Goal: Transaction & Acquisition: Purchase product/service

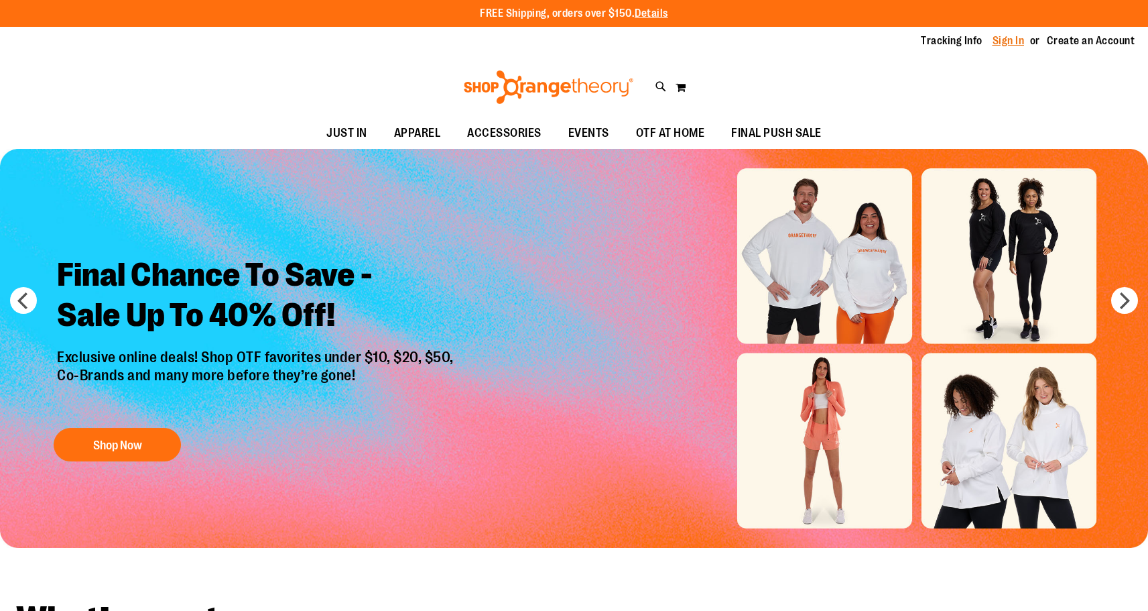
click at [1006, 48] on link "Sign In" at bounding box center [1009, 41] width 32 height 15
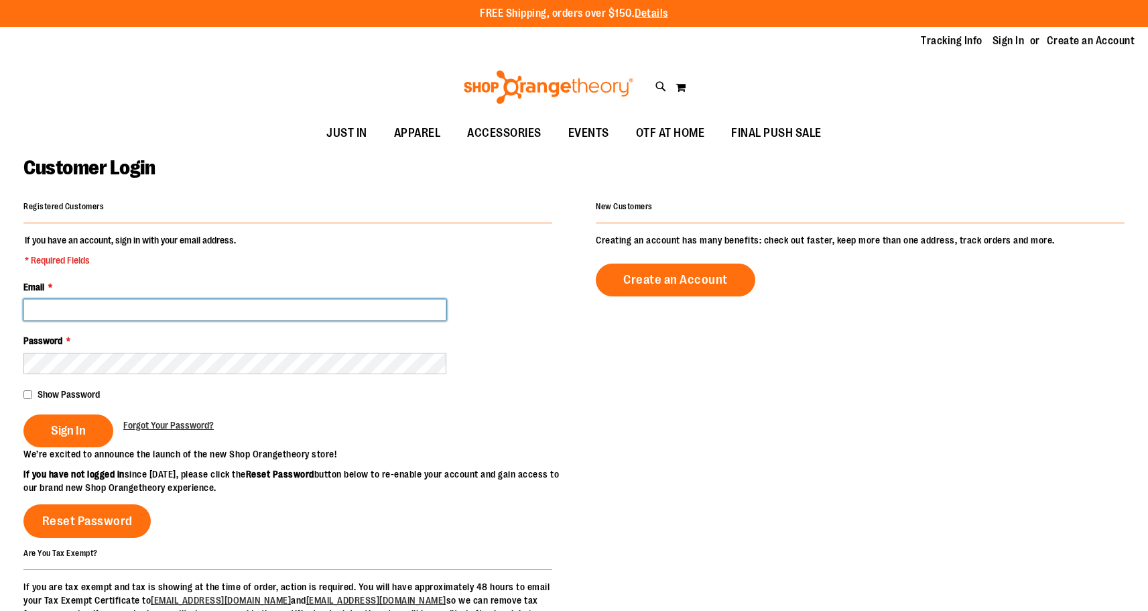
click at [340, 314] on input "Email *" at bounding box center [234, 309] width 423 height 21
type input "**********"
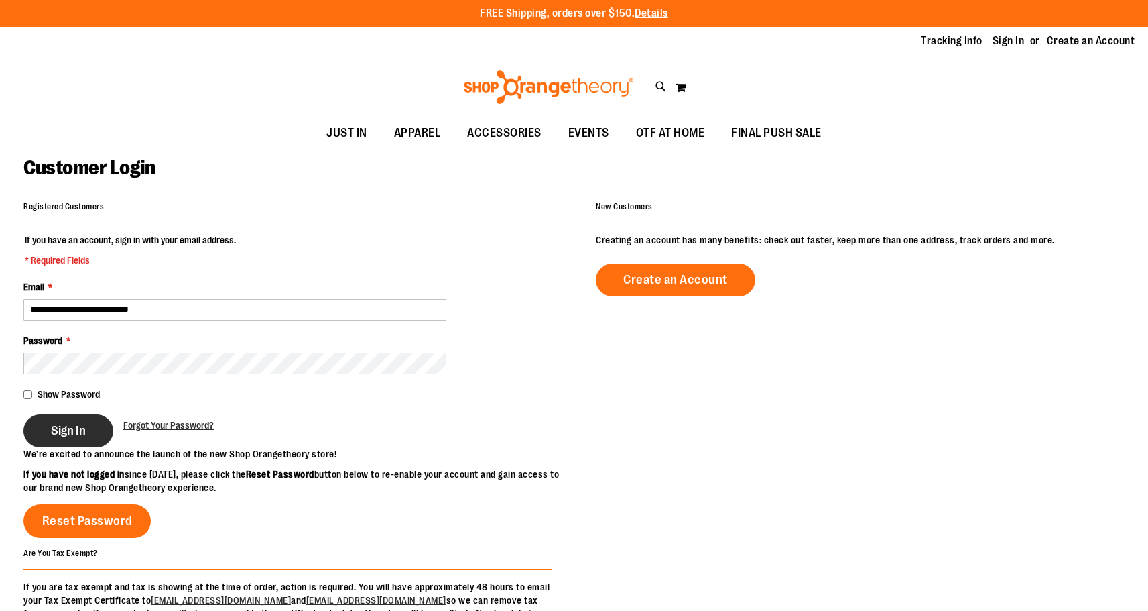
click at [56, 437] on span "Sign In" at bounding box center [68, 430] width 35 height 15
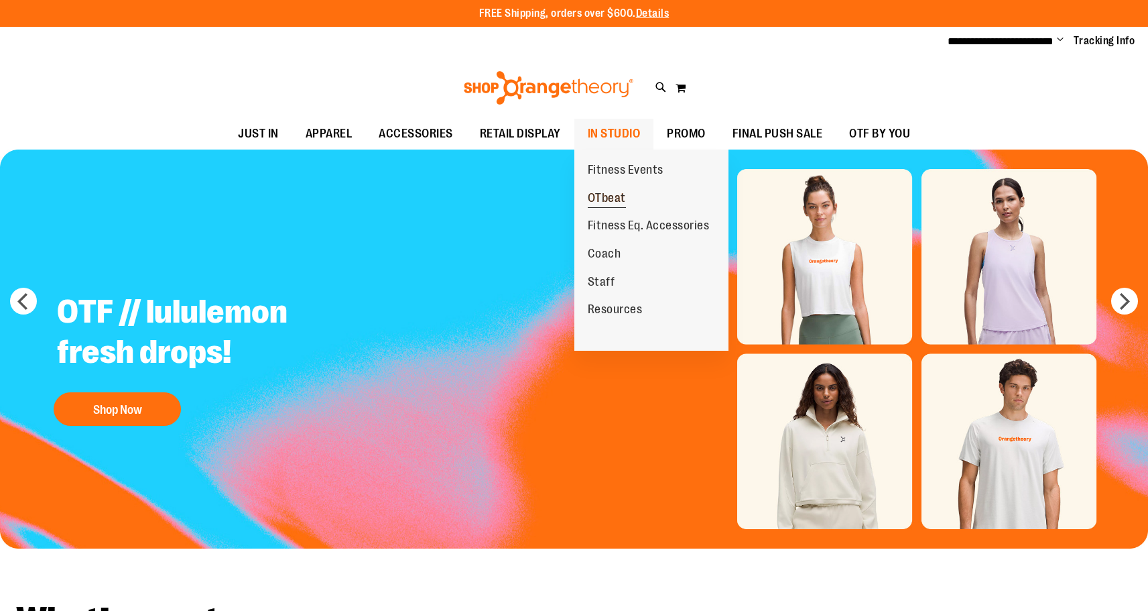
click at [600, 198] on span "OTbeat" at bounding box center [607, 199] width 38 height 17
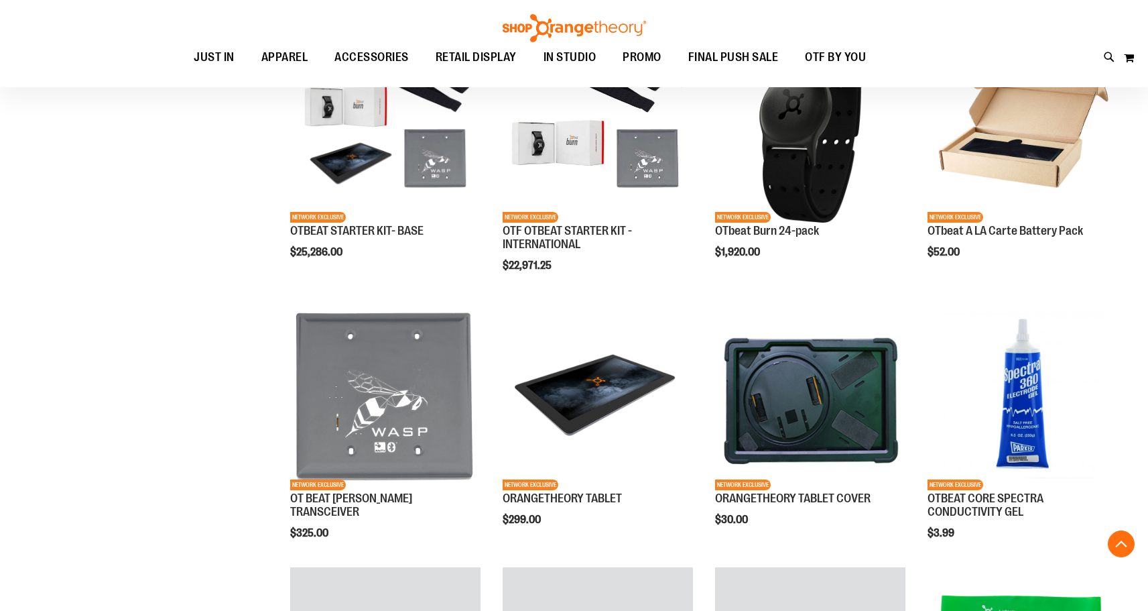
scroll to position [540, 0]
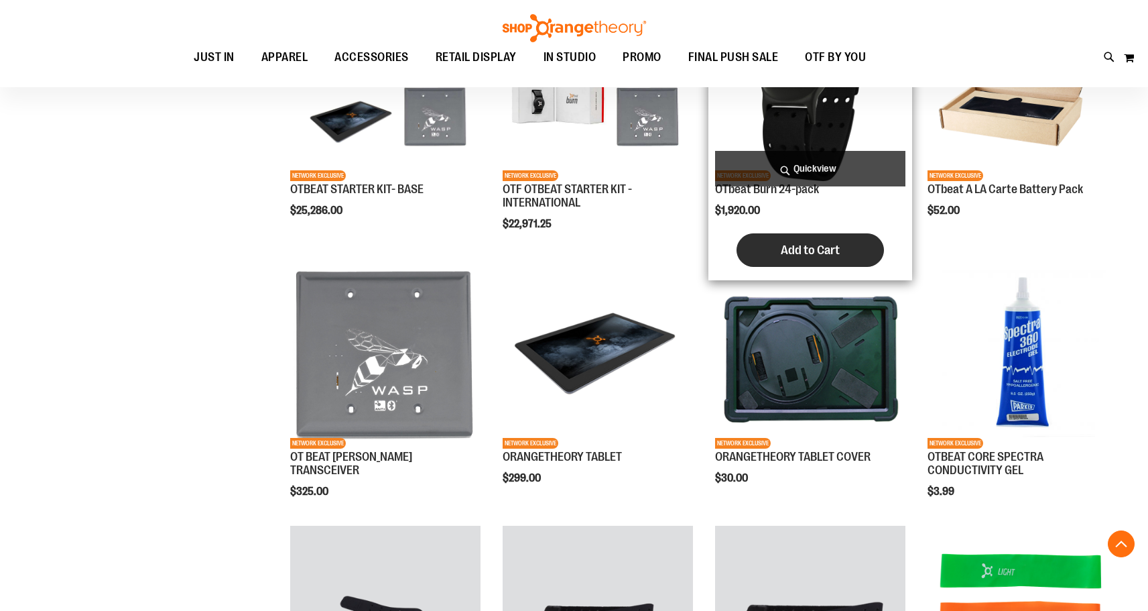
click at [816, 252] on span "Add to Cart" at bounding box center [810, 250] width 59 height 15
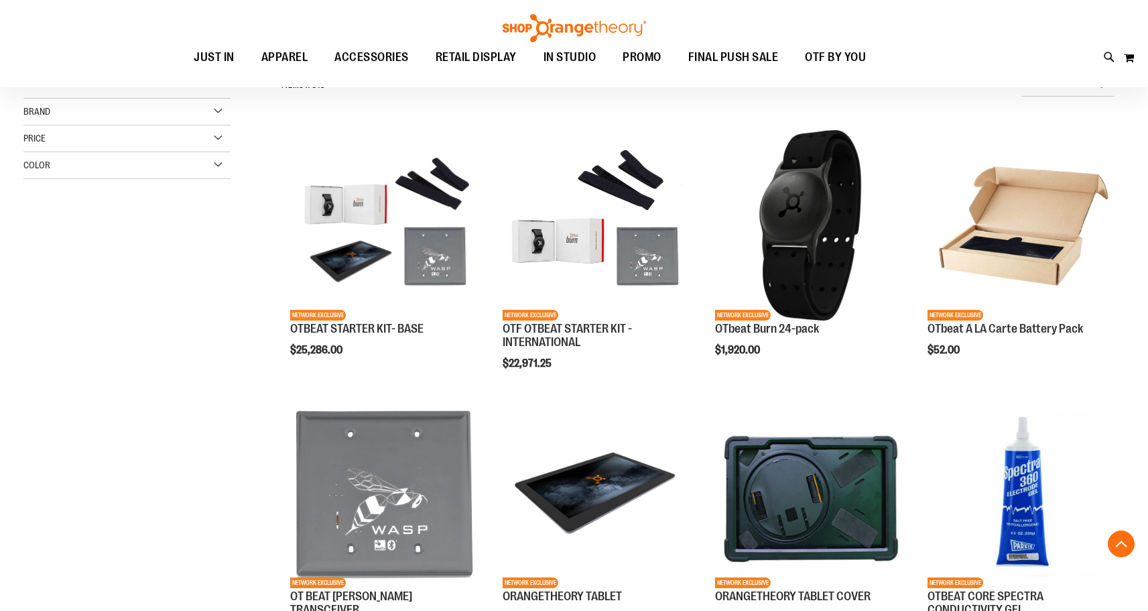
scroll to position [308, 0]
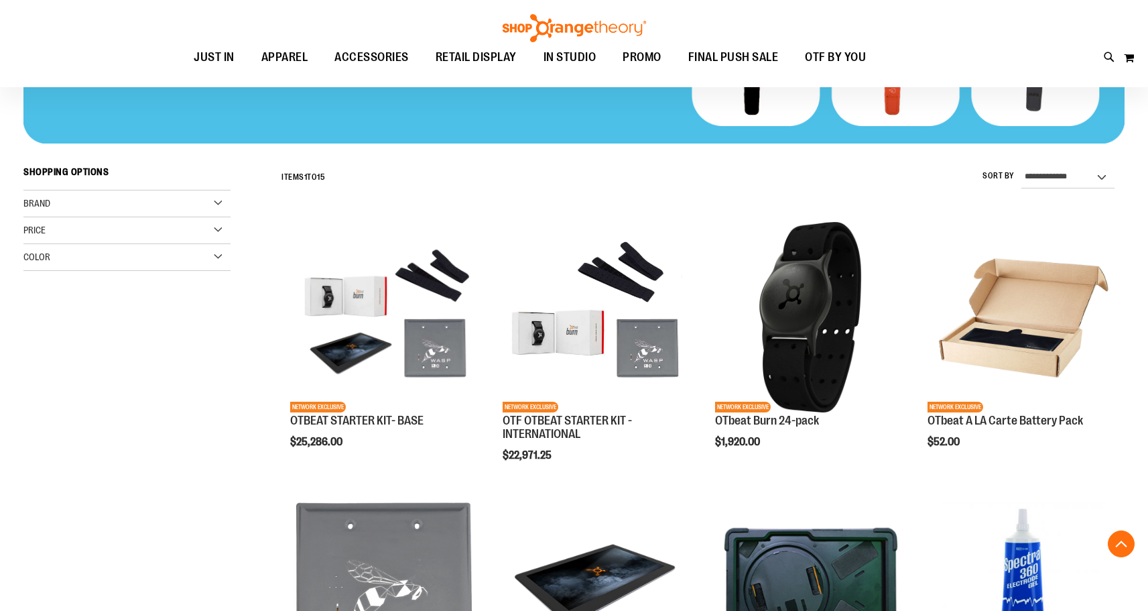
click at [1137, 55] on div "Toggle Nav Search Popular Suggestions Advanced Search" at bounding box center [574, 43] width 1148 height 87
click at [1126, 54] on button "My Cart 0" at bounding box center [1129, 57] width 11 height 21
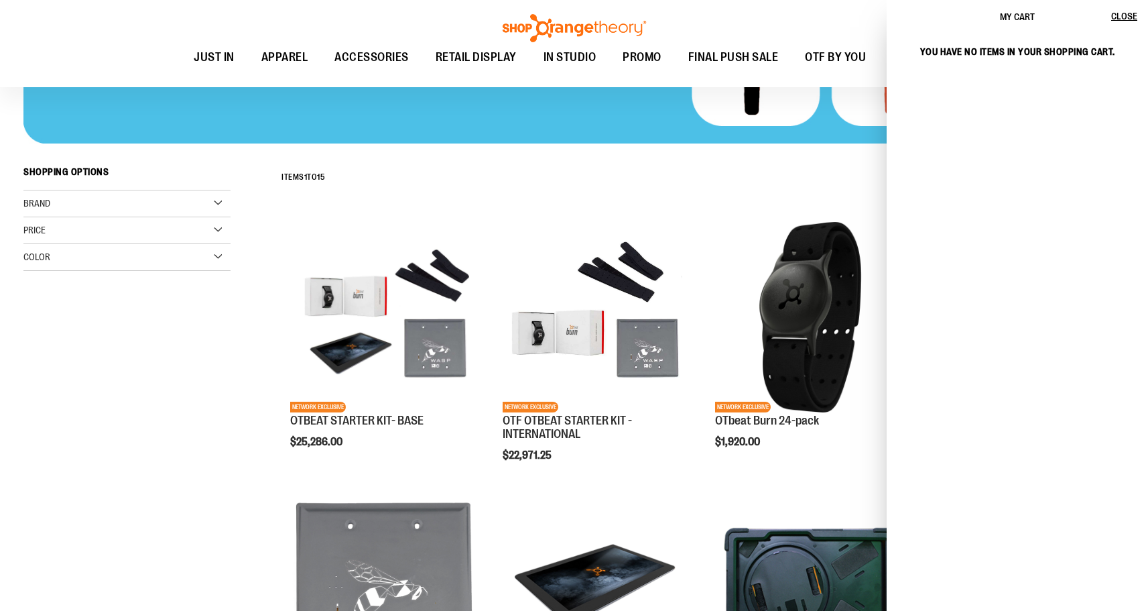
click at [832, 176] on div "**********" at bounding box center [700, 177] width 850 height 35
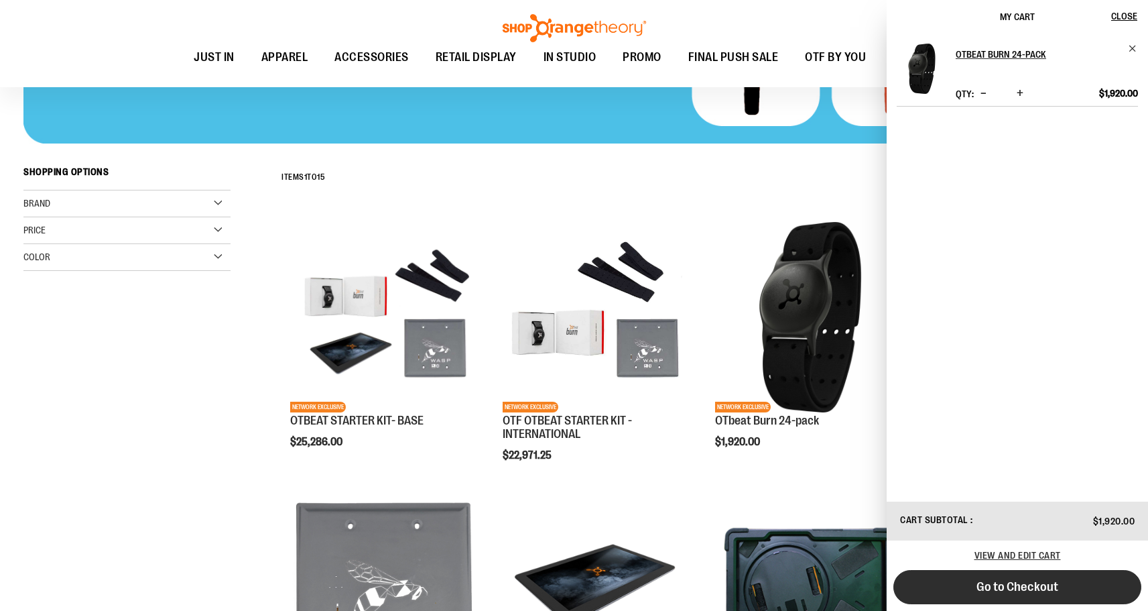
click at [1032, 590] on span "Go to Checkout" at bounding box center [1018, 586] width 82 height 15
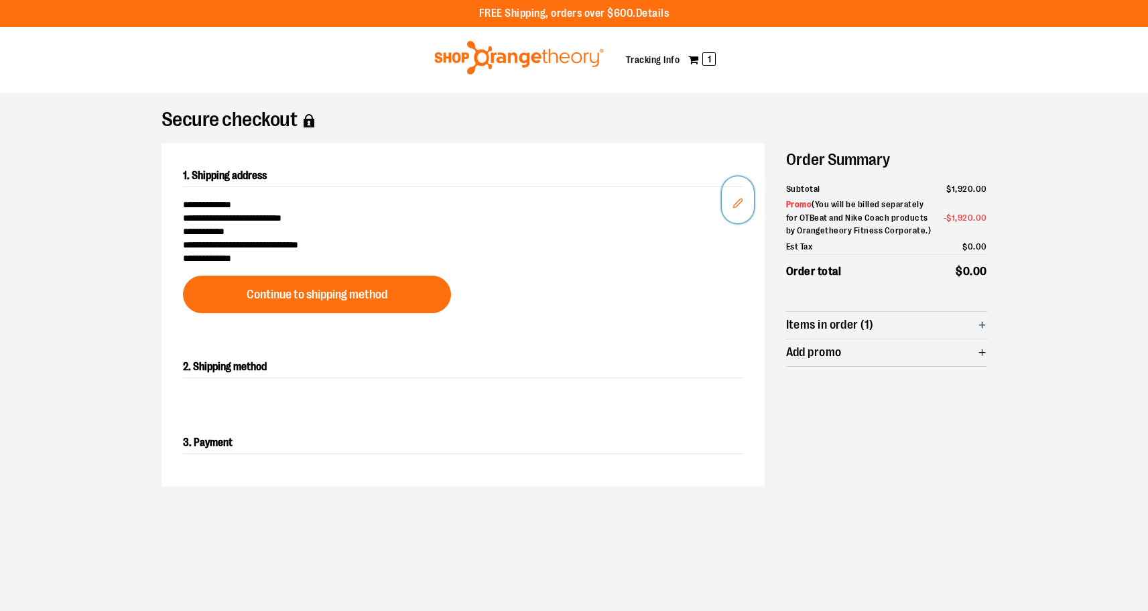
click at [744, 200] on button "Edit" at bounding box center [738, 199] width 32 height 47
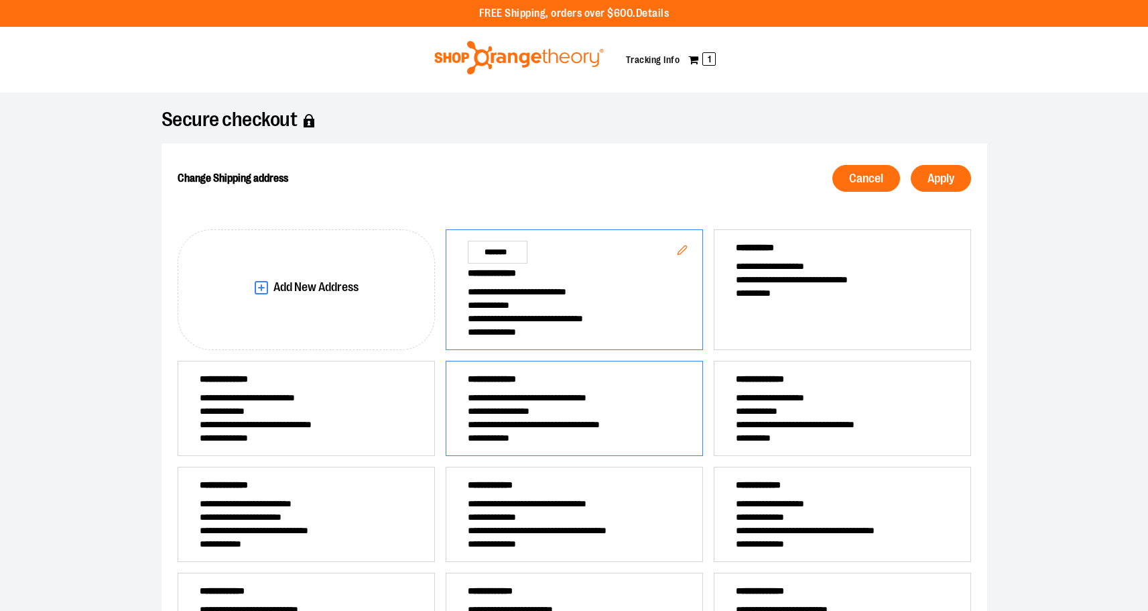
click at [631, 407] on span "**********" at bounding box center [574, 410] width 213 height 13
click at [953, 184] on span "Apply" at bounding box center [941, 178] width 27 height 13
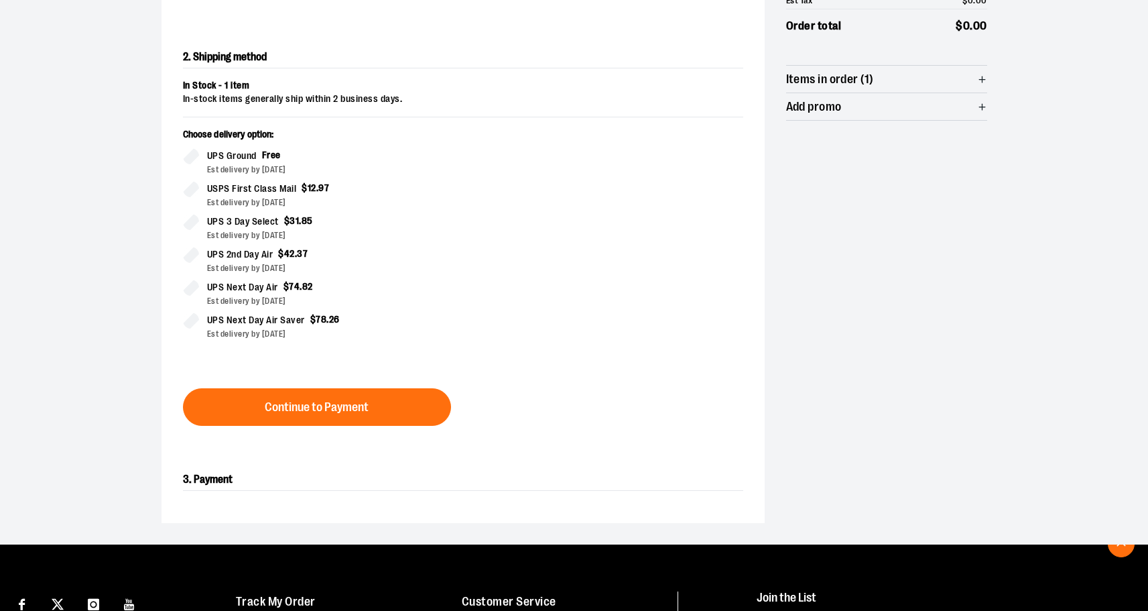
scroll to position [229, 0]
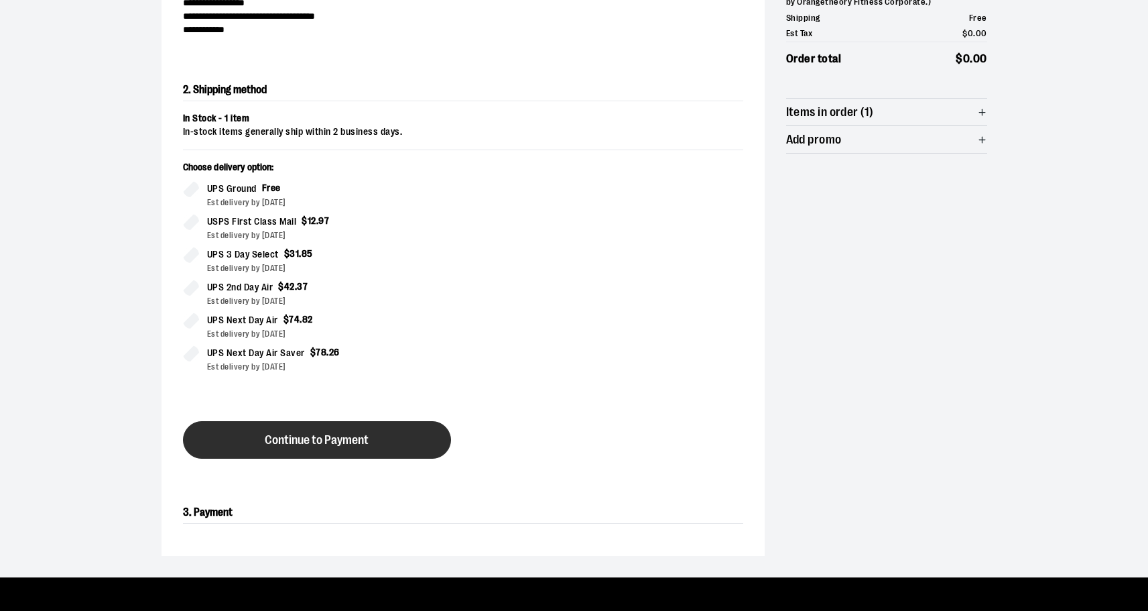
click at [312, 451] on button "Continue to Payment" at bounding box center [317, 440] width 268 height 38
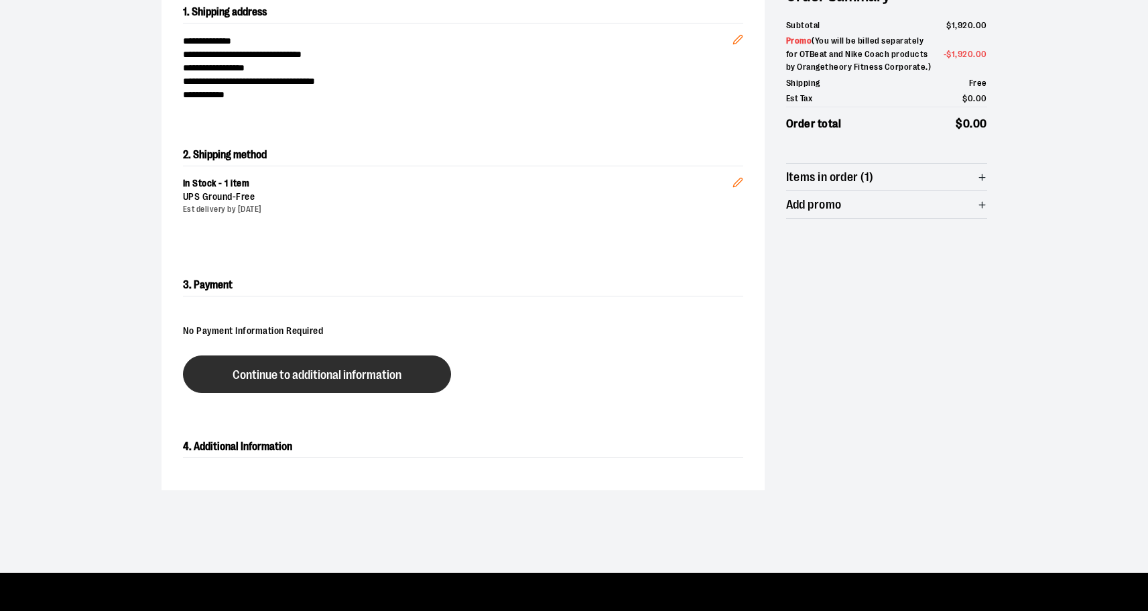
scroll to position [162, 0]
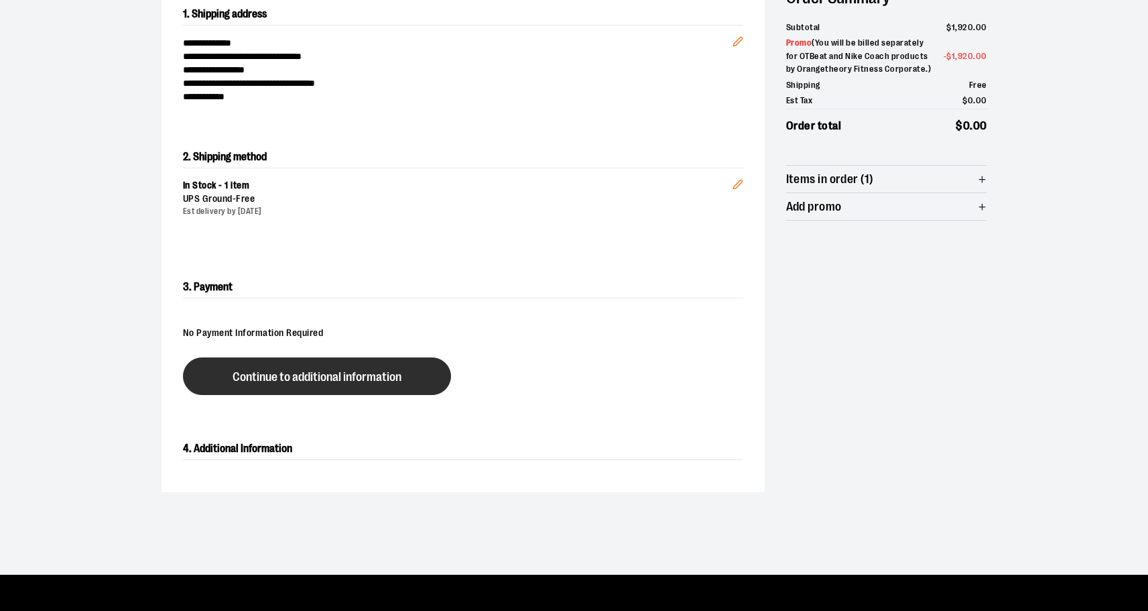
click at [311, 373] on span "Continue to additional information" at bounding box center [317, 377] width 169 height 13
